Goal: Navigation & Orientation: Find specific page/section

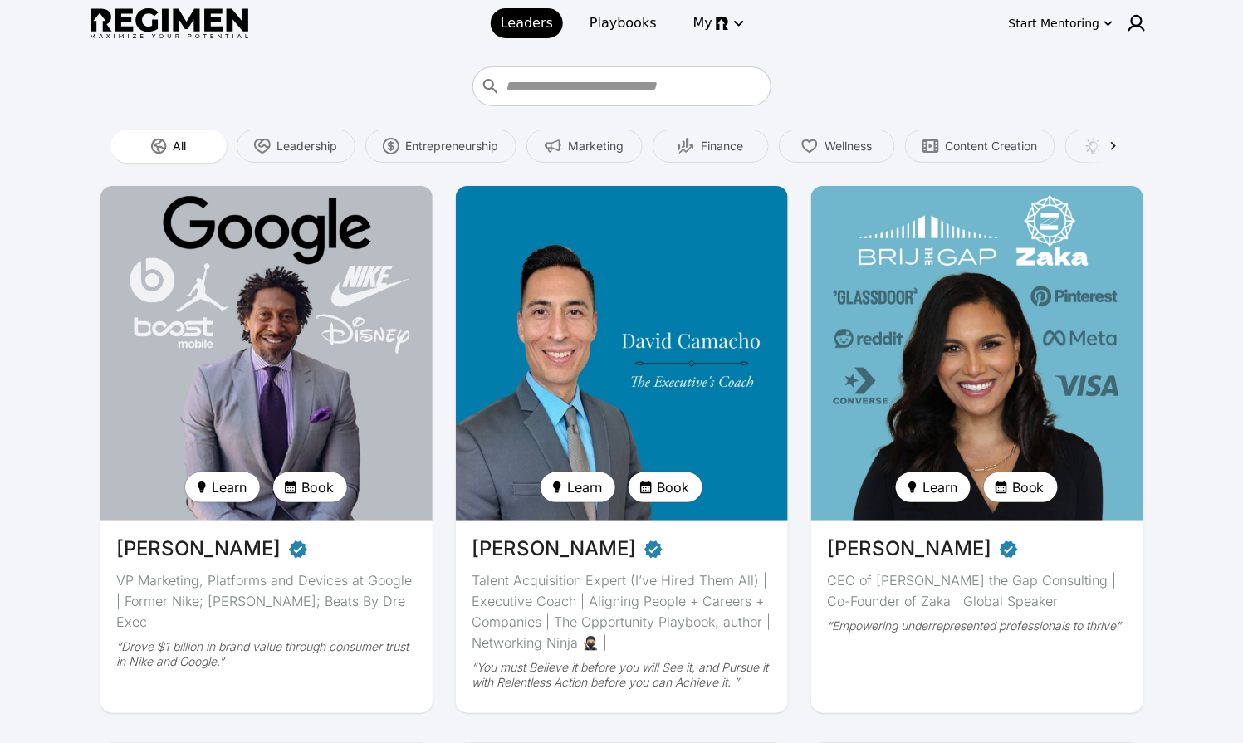
click at [194, 18] on img at bounding box center [169, 23] width 158 height 31
click at [698, 25] on span "My" at bounding box center [702, 23] width 19 height 20
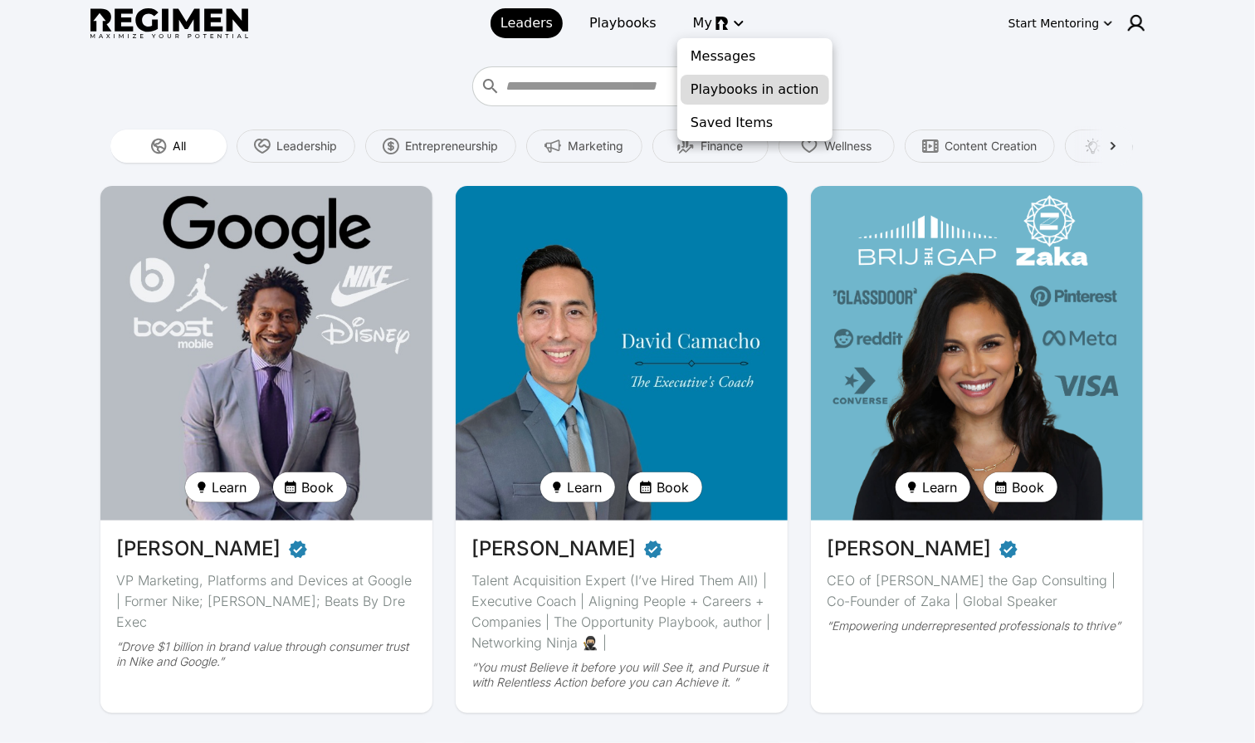
click at [765, 84] on span "Playbooks in action" at bounding box center [755, 90] width 129 height 20
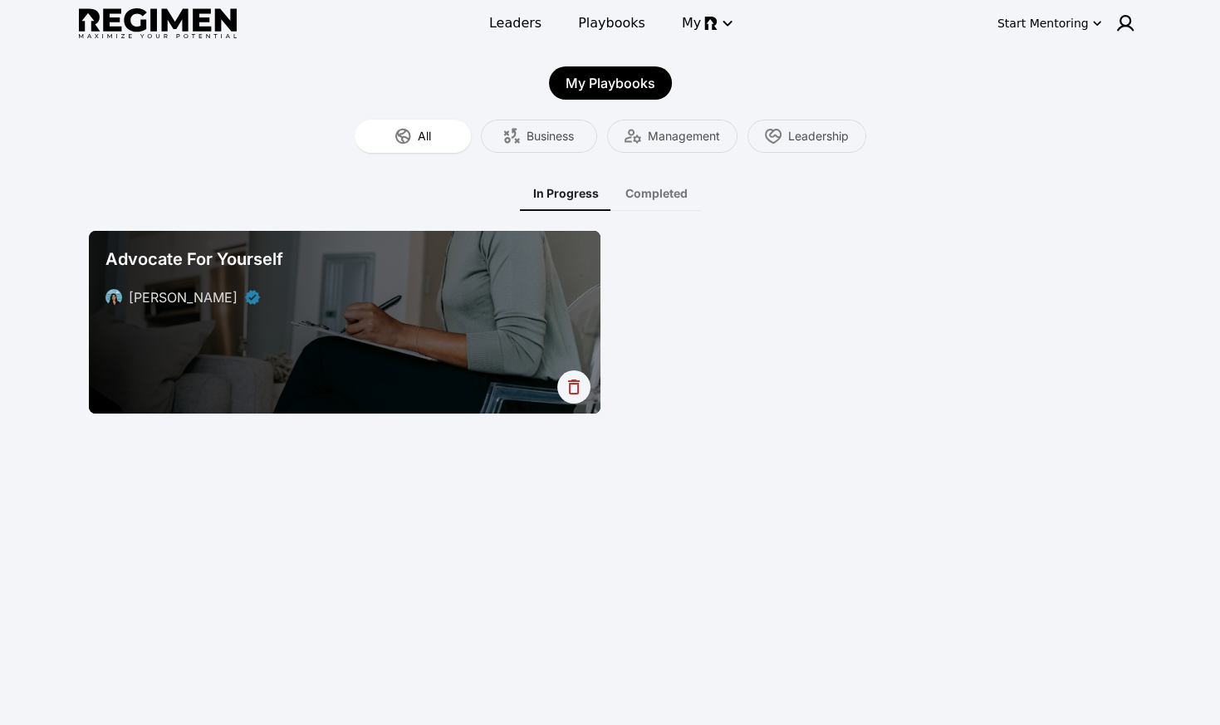
click at [600, 91] on div "My Playbooks" at bounding box center [610, 82] width 123 height 33
click at [609, 23] on span "Playbooks" at bounding box center [611, 23] width 67 height 20
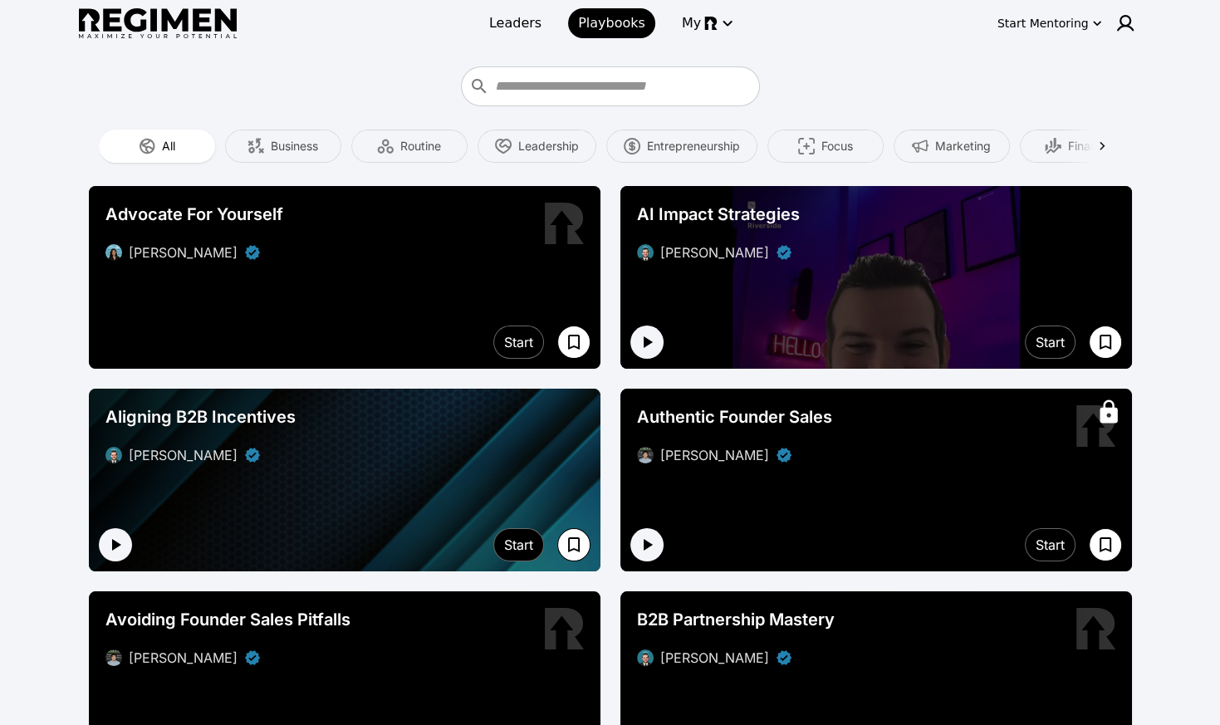
click at [192, 14] on img at bounding box center [158, 23] width 158 height 31
